Goal: Transaction & Acquisition: Book appointment/travel/reservation

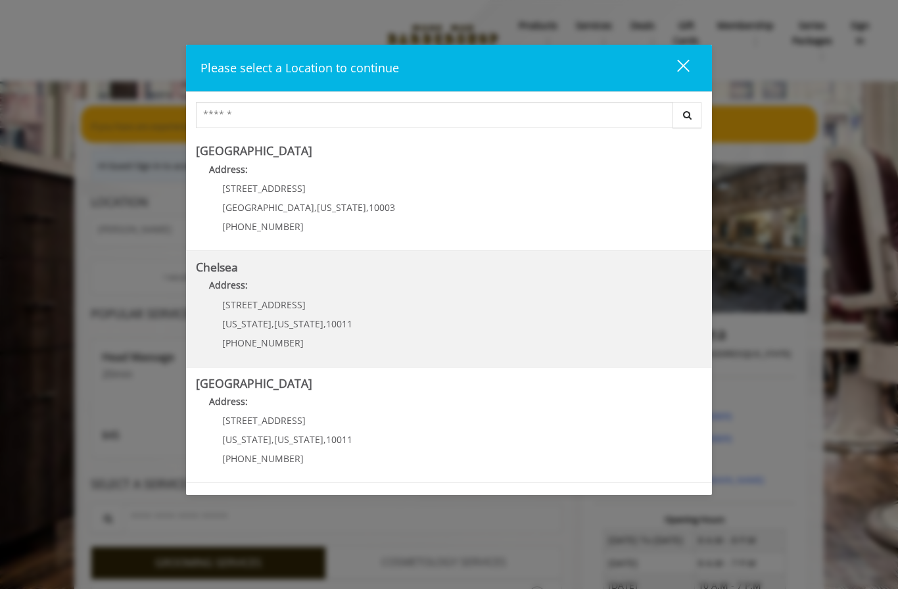
click at [473, 302] on link "Chelsea Address: [STREET_ADDRESS][US_STATE][US_STATE] (917) 639-3902" at bounding box center [449, 309] width 506 height 96
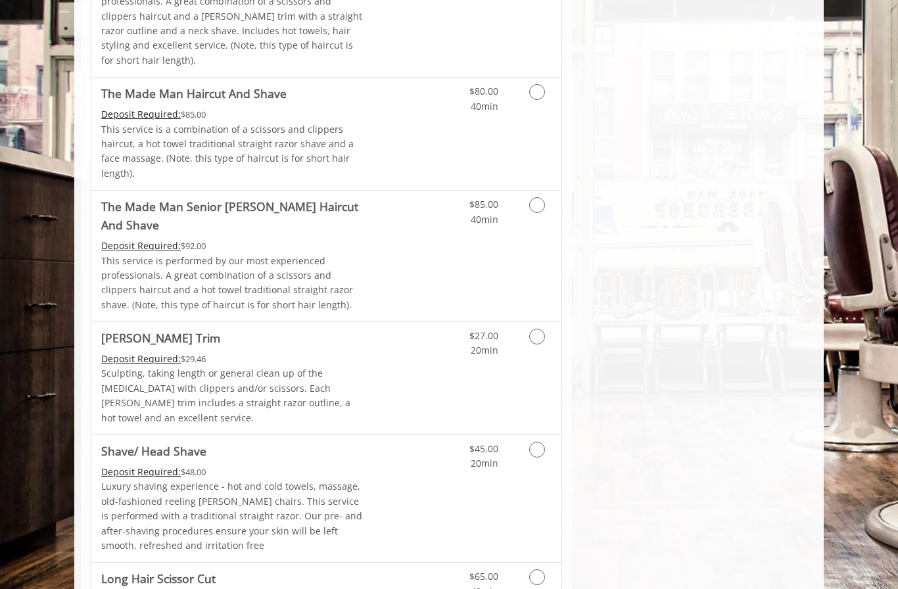
scroll to position [1469, 0]
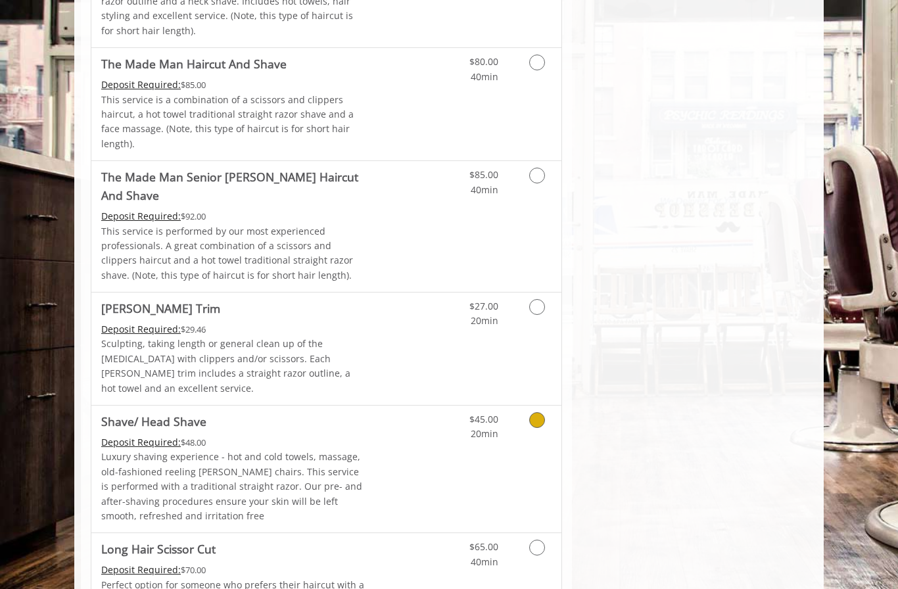
click at [529, 406] on link "Grooming services" at bounding box center [535, 424] width 34 height 36
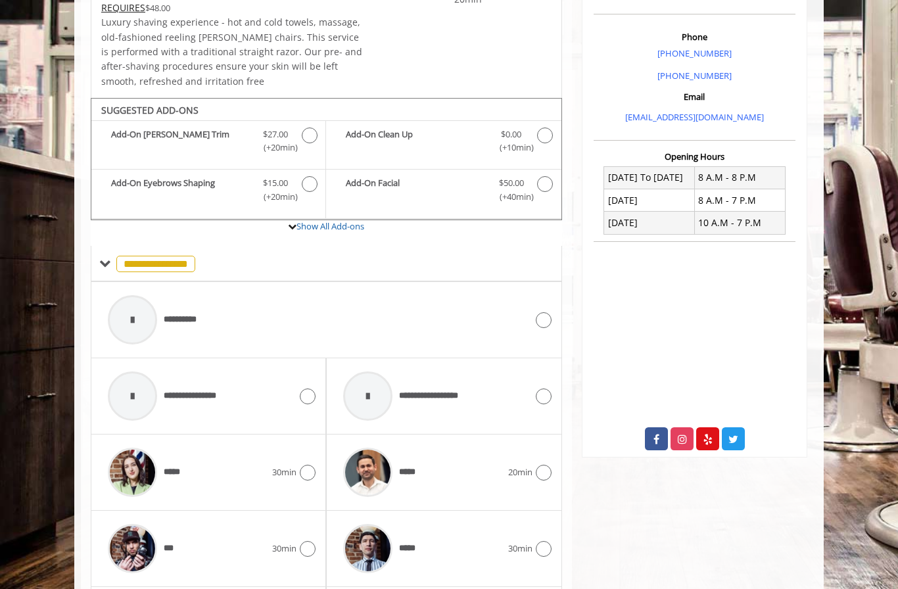
scroll to position [457, 0]
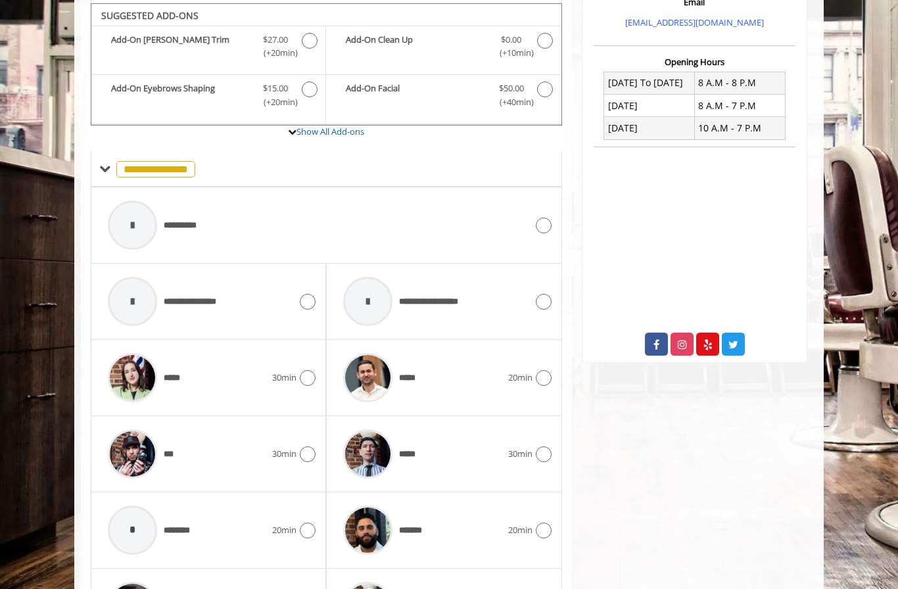
click at [540, 223] on icon at bounding box center [544, 226] width 16 height 16
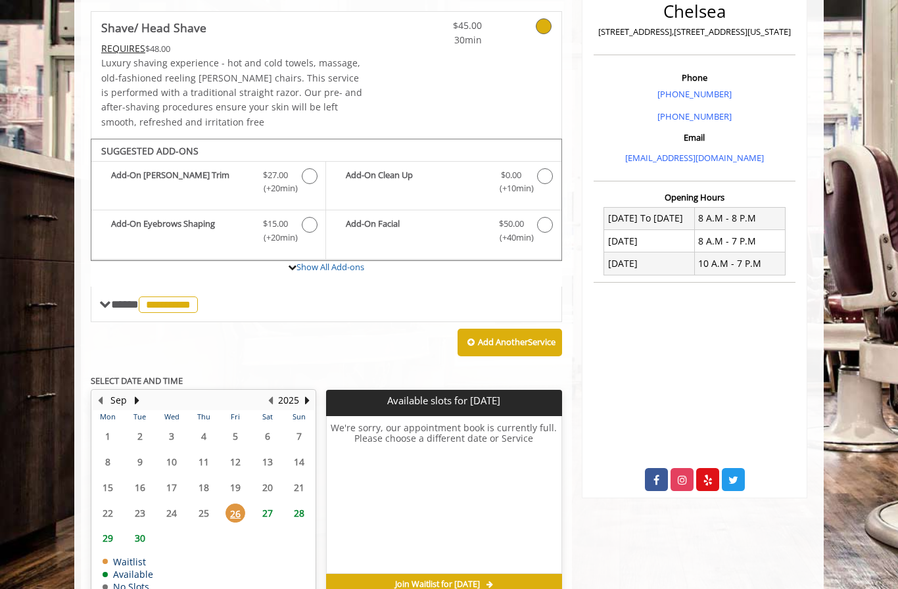
scroll to position [338, 0]
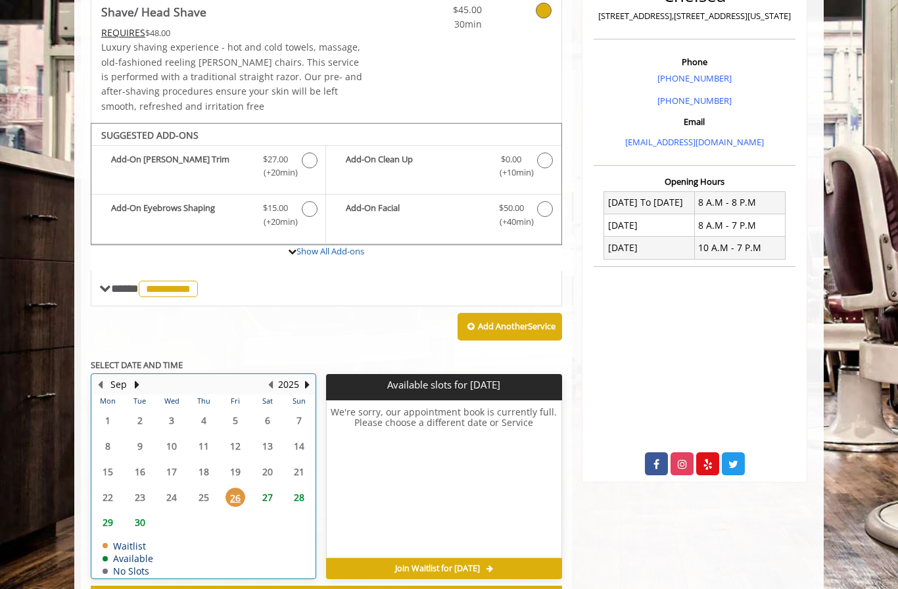
click at [279, 488] on div "27" at bounding box center [267, 497] width 26 height 19
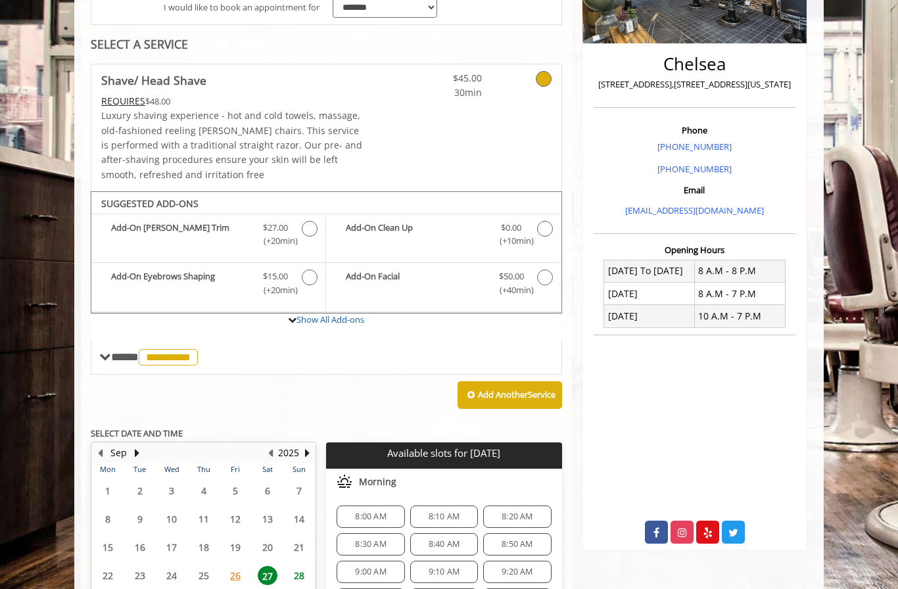
scroll to position [269, 0]
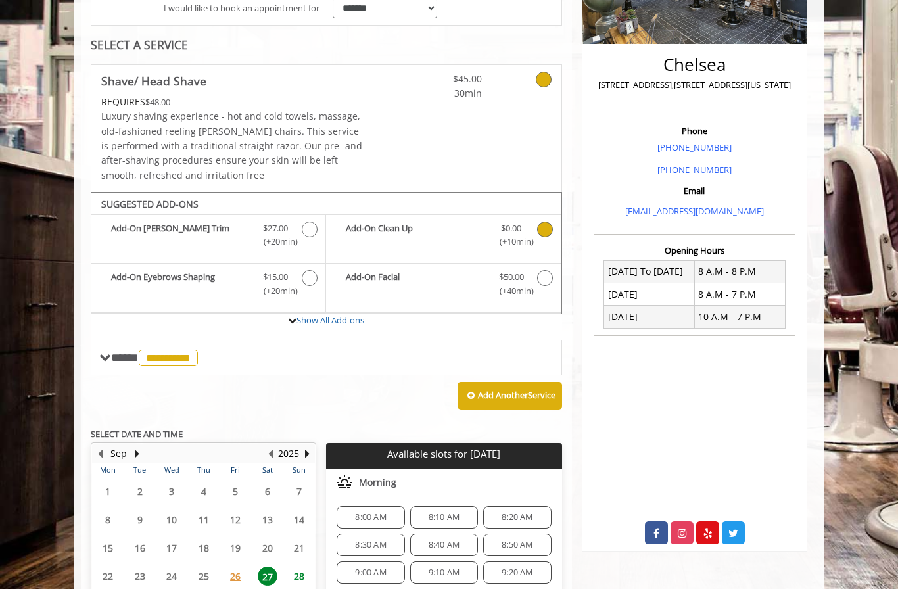
click at [528, 236] on span "(+10min )" at bounding box center [511, 242] width 39 height 14
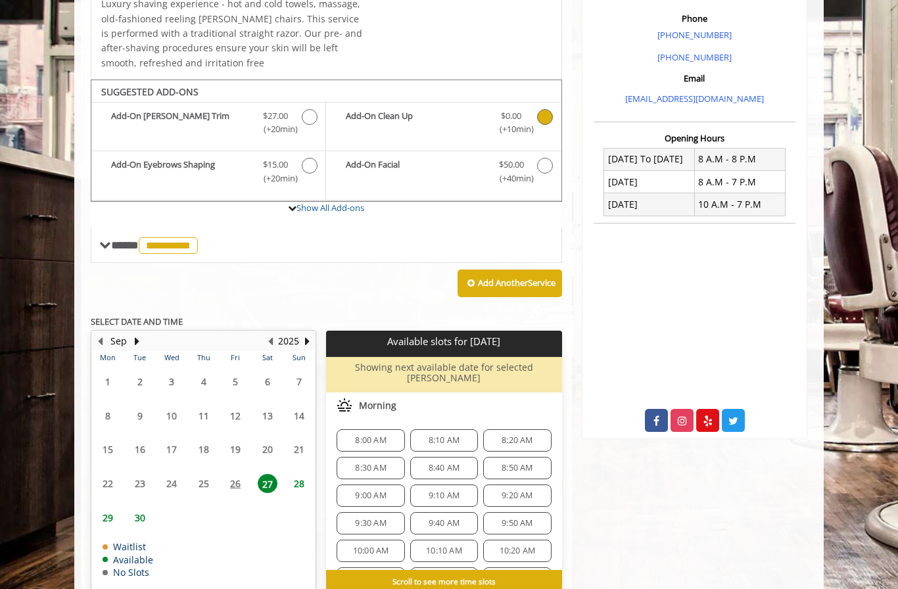
scroll to position [384, 0]
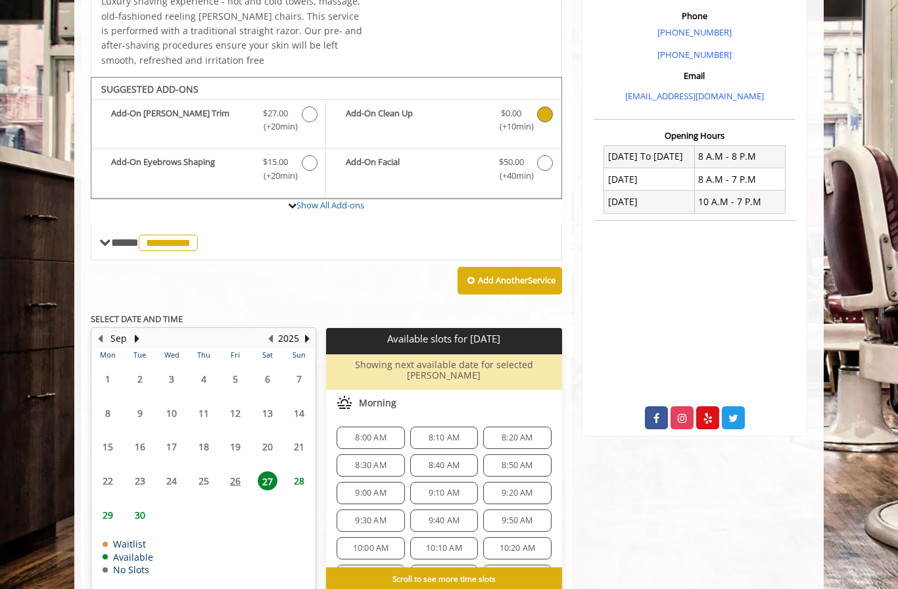
click at [396, 460] on span "8:30 AM" at bounding box center [370, 465] width 56 height 11
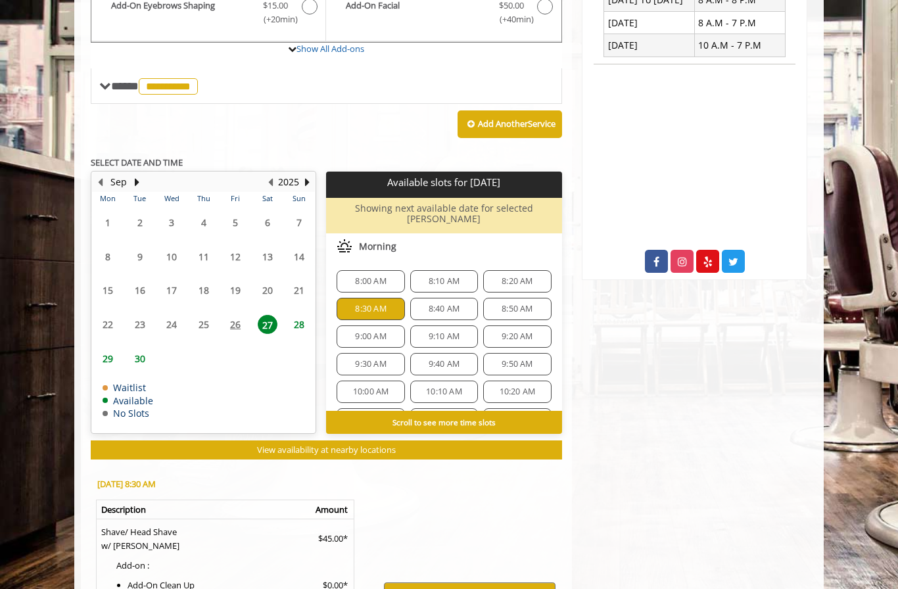
scroll to position [656, 0]
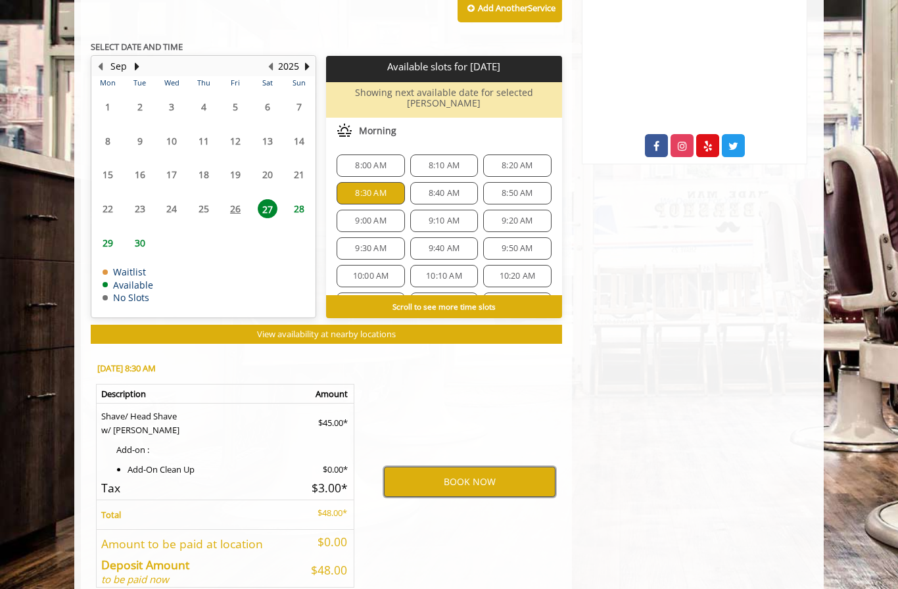
click at [478, 467] on button "BOOK NOW" at bounding box center [470, 482] width 172 height 30
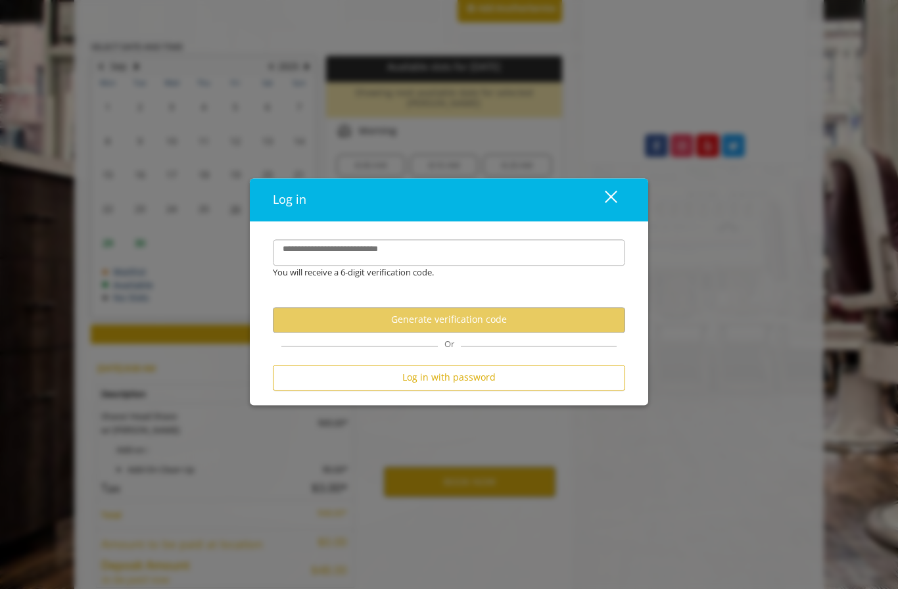
click at [609, 211] on button "close" at bounding box center [602, 199] width 45 height 27
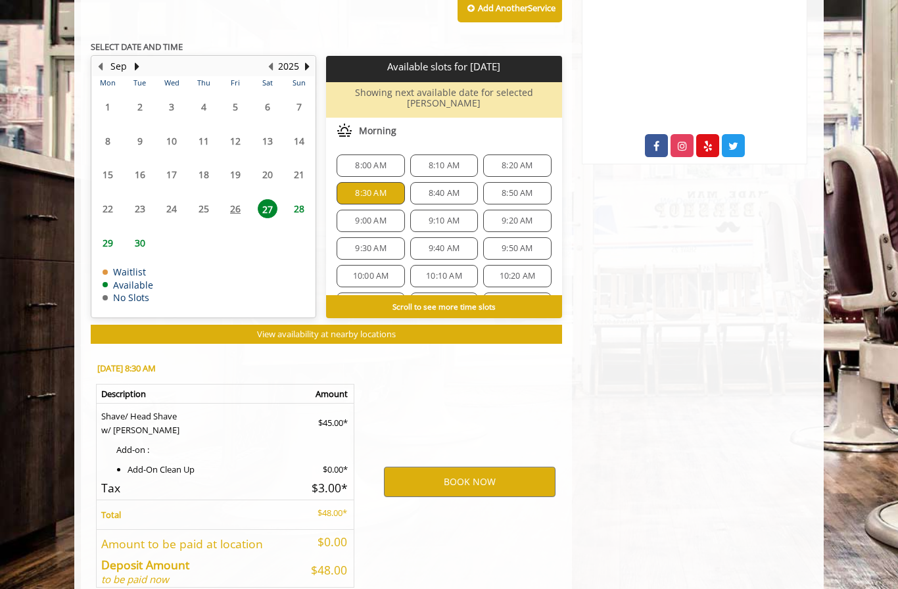
click at [612, 213] on div "Chelsea 169 W 23rd Street,170 W 23rd Street, New York Phone +(917) 639-3902 +(6…" at bounding box center [694, 60] width 245 height 1134
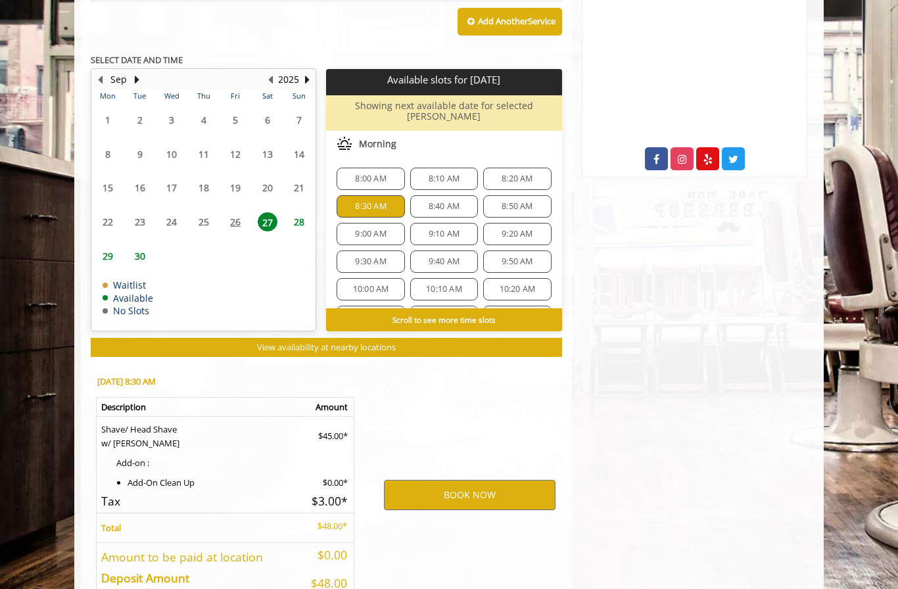
scroll to position [642, 0]
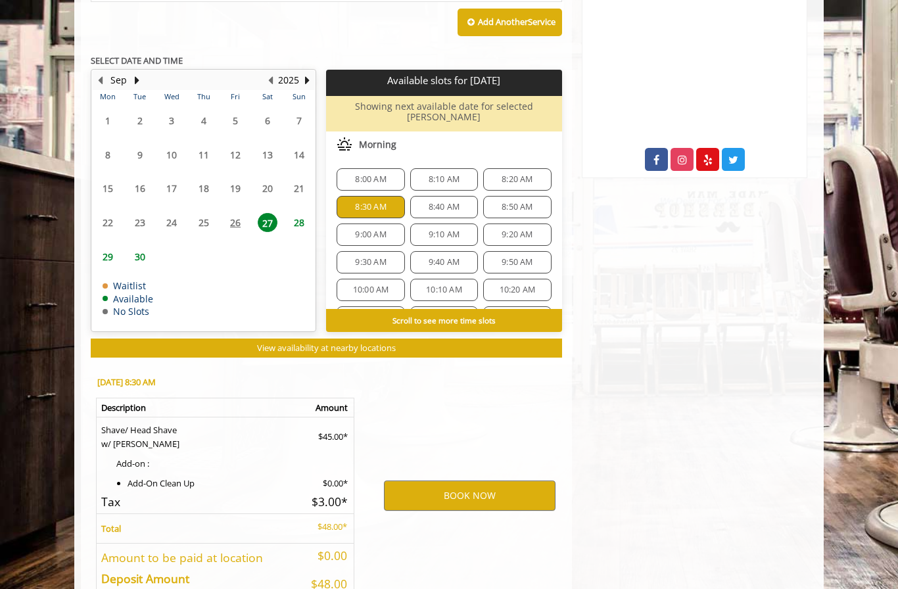
click at [523, 174] on span "8:20 AM" at bounding box center [517, 179] width 31 height 11
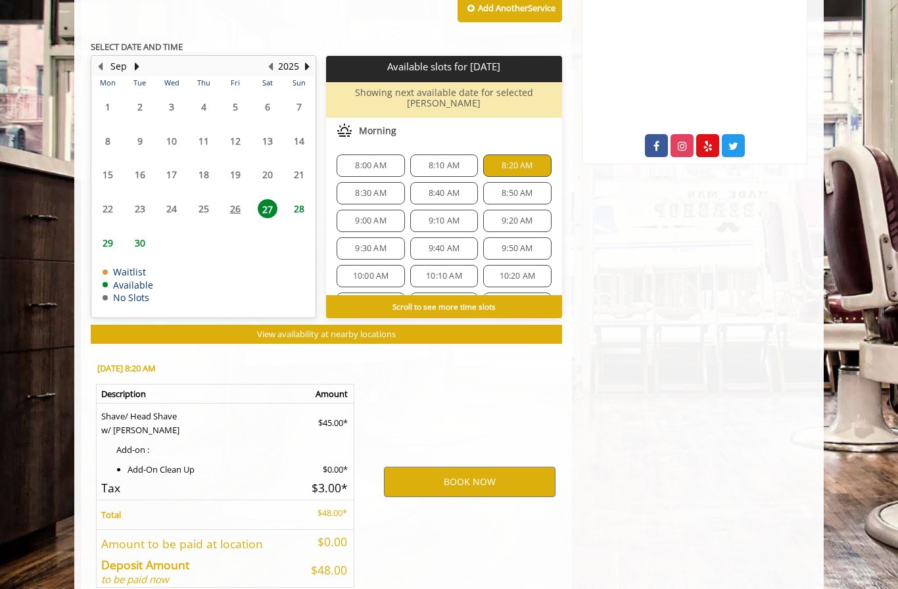
click at [453, 160] on span "8:10 AM" at bounding box center [444, 165] width 31 height 11
click at [518, 160] on span "8:20 AM" at bounding box center [517, 165] width 31 height 11
click at [488, 467] on button "BOOK NOW" at bounding box center [470, 482] width 172 height 30
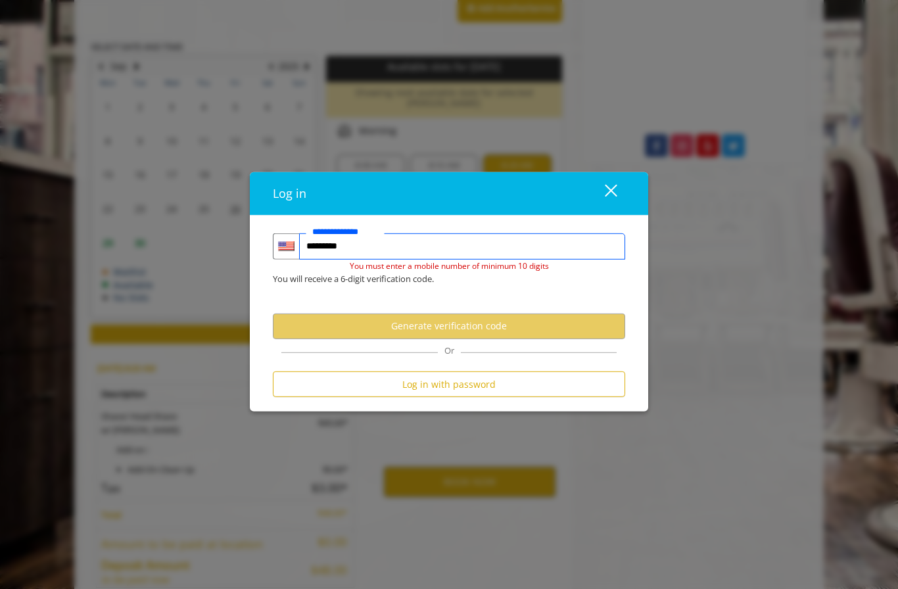
type input "**********"
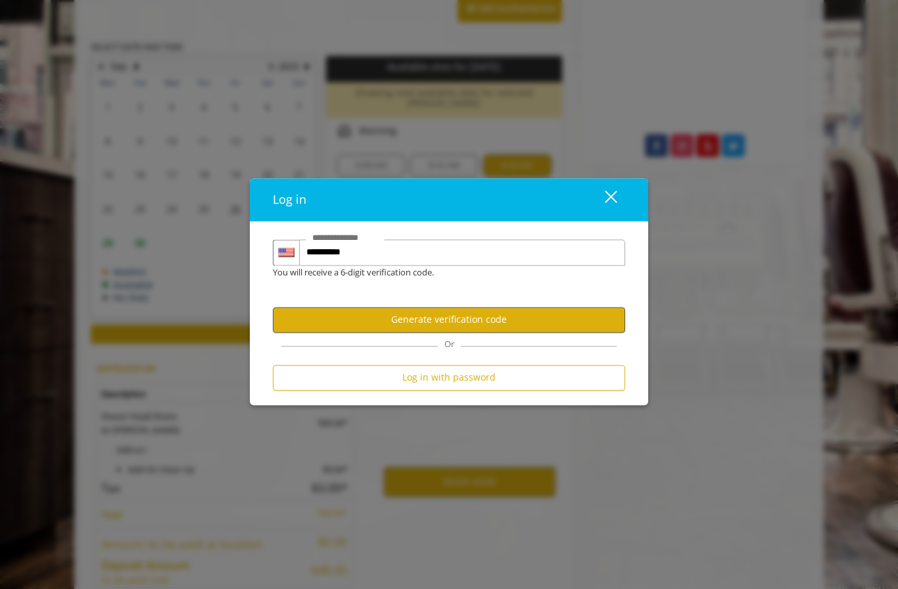
click at [588, 333] on button "Generate verification code" at bounding box center [449, 320] width 352 height 26
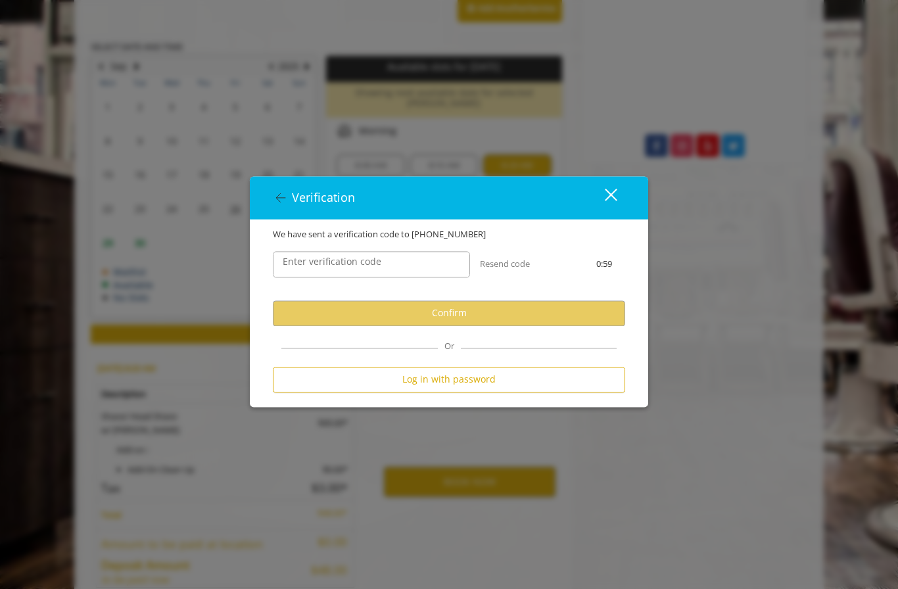
scroll to position [0, 0]
click at [389, 277] on input "Enter verification code" at bounding box center [371, 264] width 197 height 26
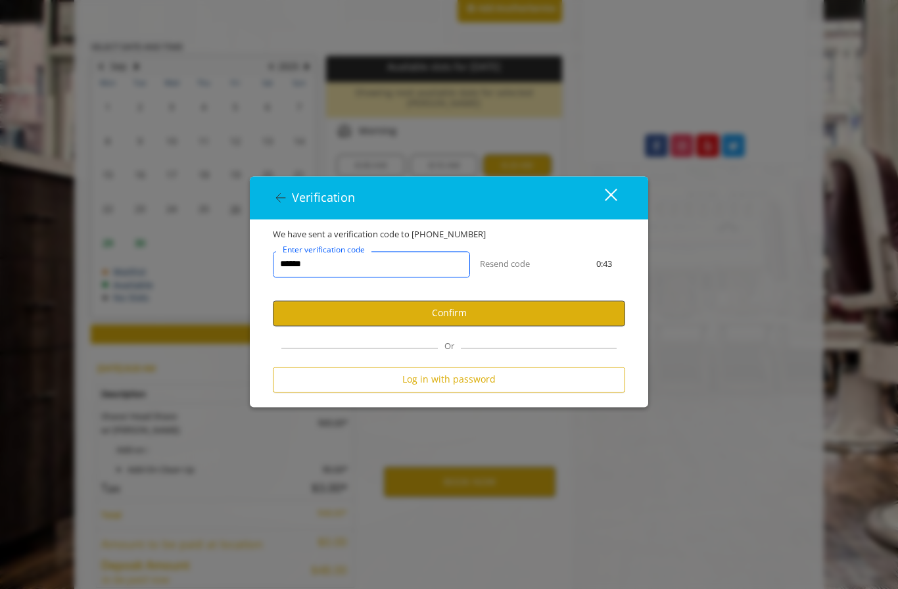
type input "******"
click at [527, 326] on button "Confirm" at bounding box center [449, 313] width 352 height 26
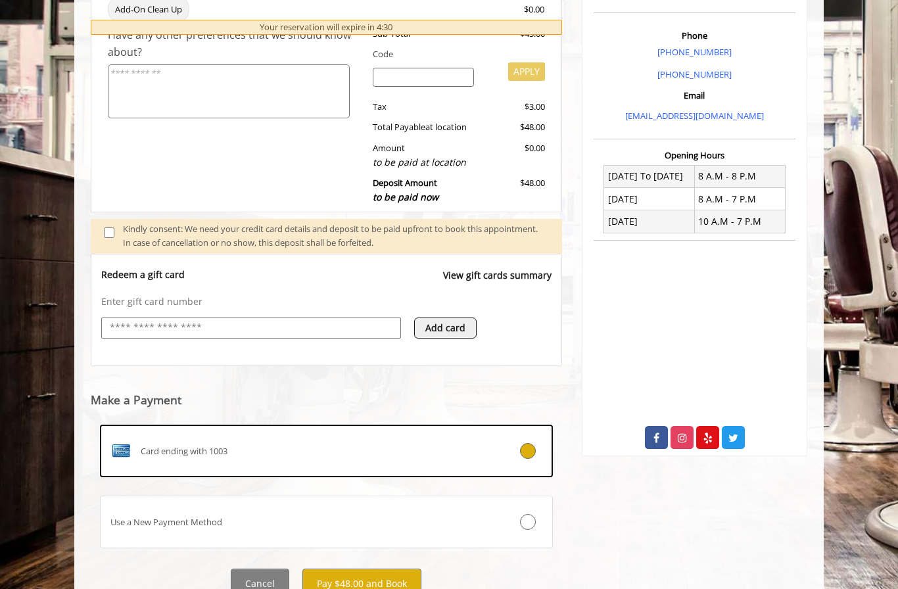
scroll to position [363, 0]
click at [373, 571] on button "Pay $48.00 and Book" at bounding box center [361, 584] width 119 height 30
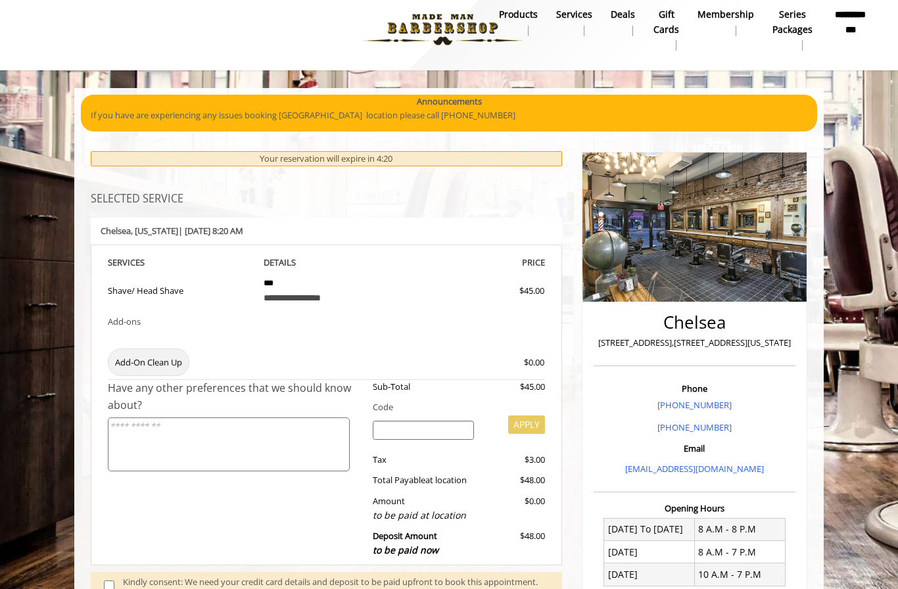
scroll to position [0, 0]
